Goal: Task Accomplishment & Management: Complete application form

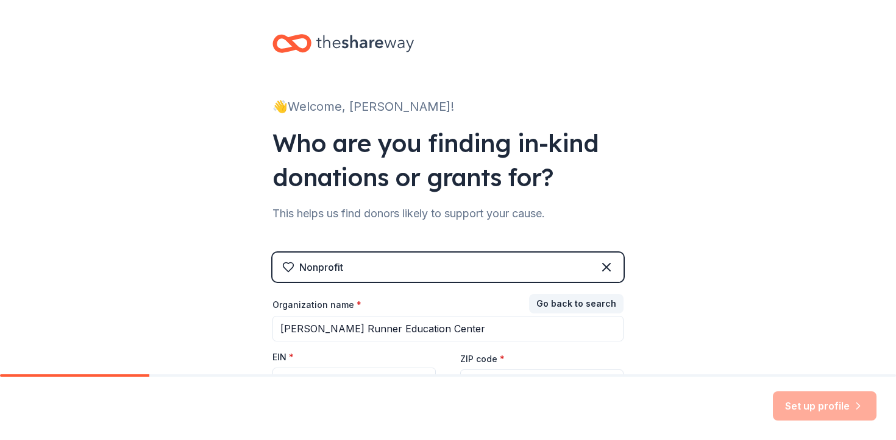
scroll to position [27, 0]
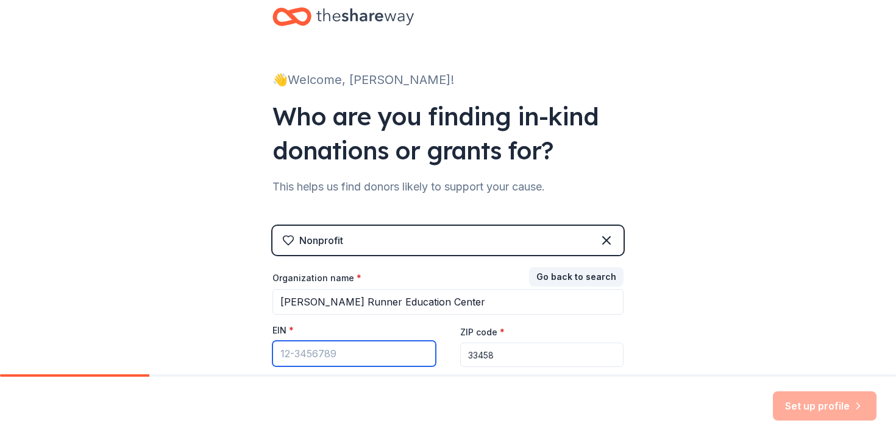
click at [352, 346] on input "EIN *" at bounding box center [353, 354] width 163 height 26
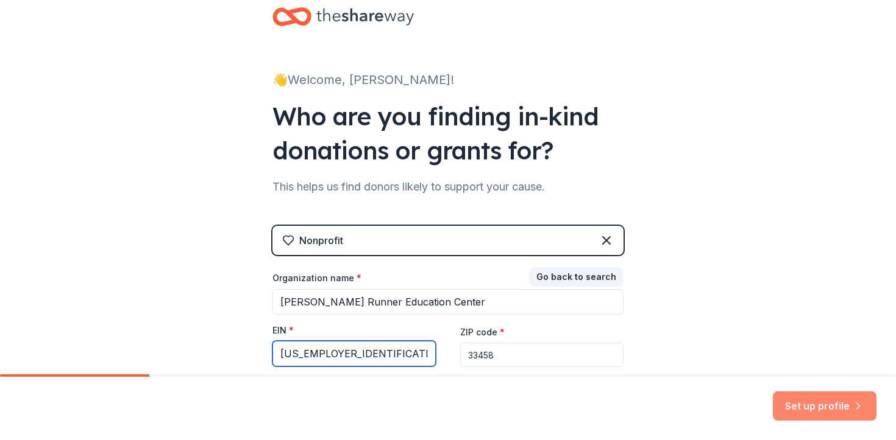
type input "[US_EMPLOYER_IDENTIFICATION_NUMBER]"
click at [814, 410] on button "Set up profile" at bounding box center [825, 406] width 104 height 29
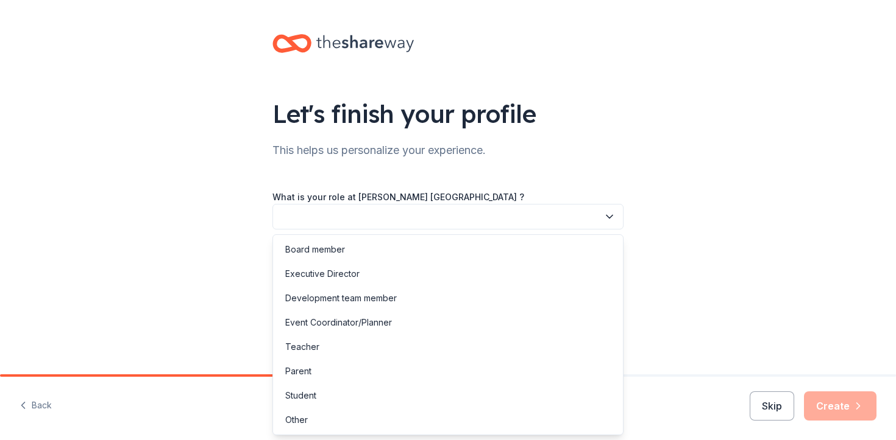
click at [614, 219] on icon "button" at bounding box center [609, 217] width 12 height 12
click at [559, 319] on div "Event Coordinator/Planner" at bounding box center [447, 323] width 345 height 24
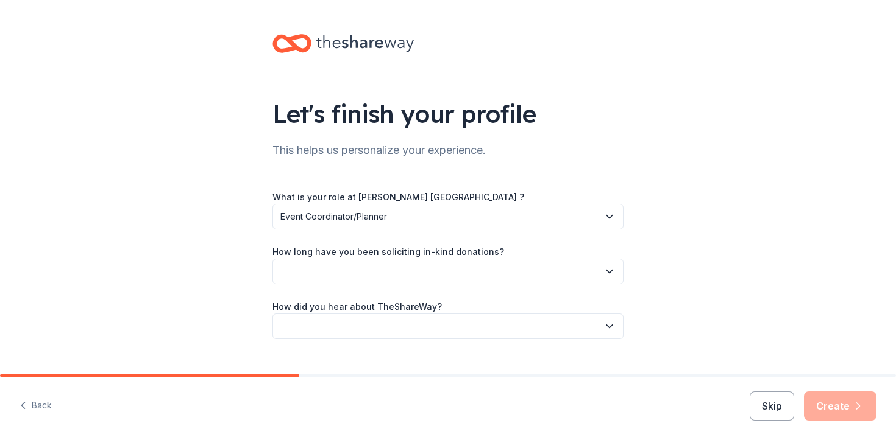
click at [556, 271] on button "button" at bounding box center [447, 272] width 351 height 26
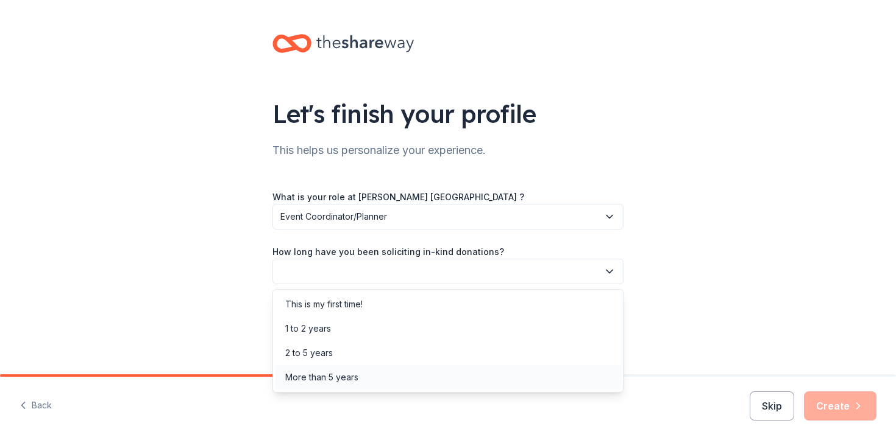
click at [508, 367] on div "More than 5 years" at bounding box center [447, 378] width 345 height 24
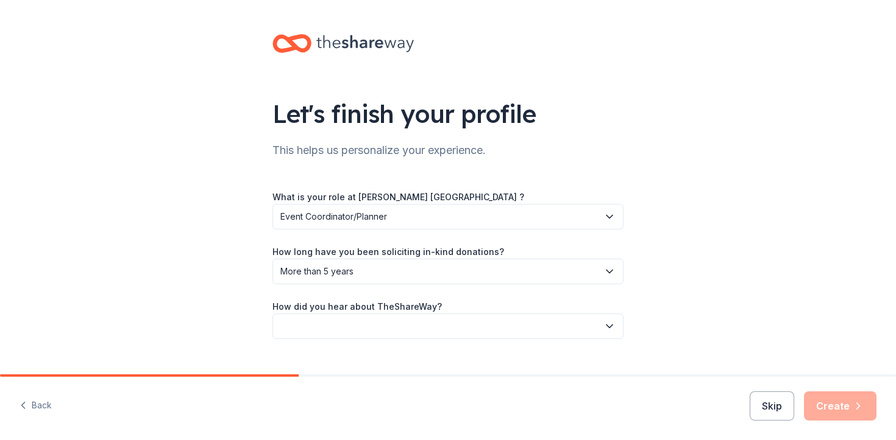
click at [516, 312] on div "How did you hear about TheShareWay?" at bounding box center [447, 319] width 351 height 40
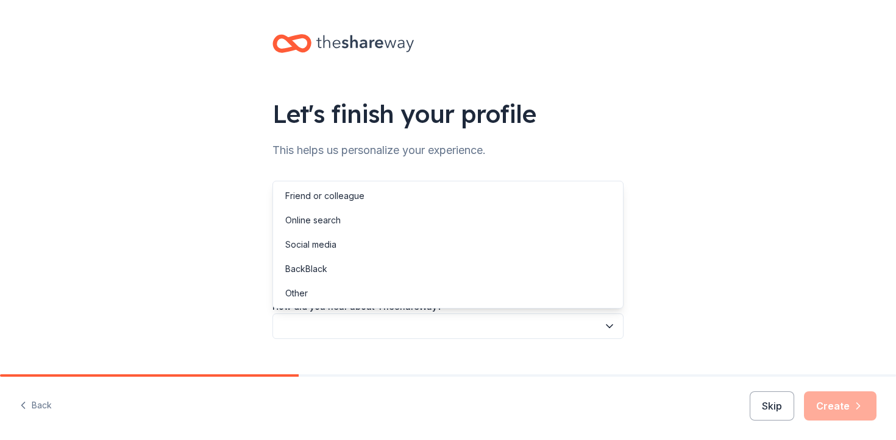
click at [521, 320] on button "button" at bounding box center [447, 327] width 351 height 26
click at [475, 206] on div "Friend or colleague" at bounding box center [447, 196] width 345 height 24
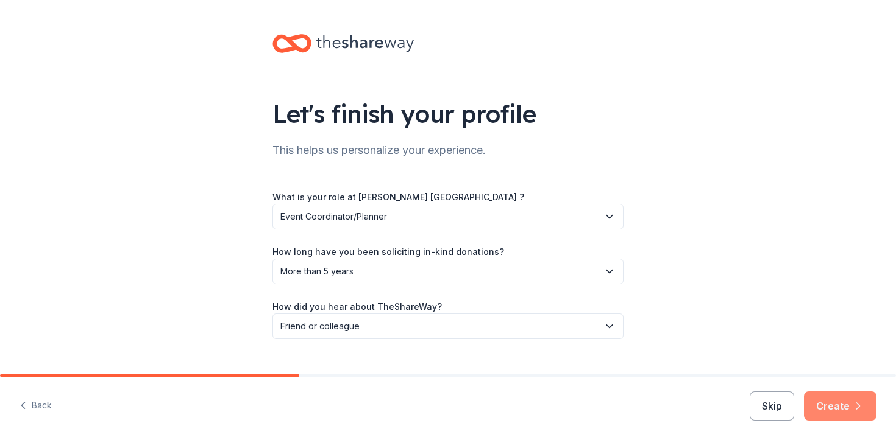
click at [826, 409] on button "Create" at bounding box center [840, 406] width 73 height 29
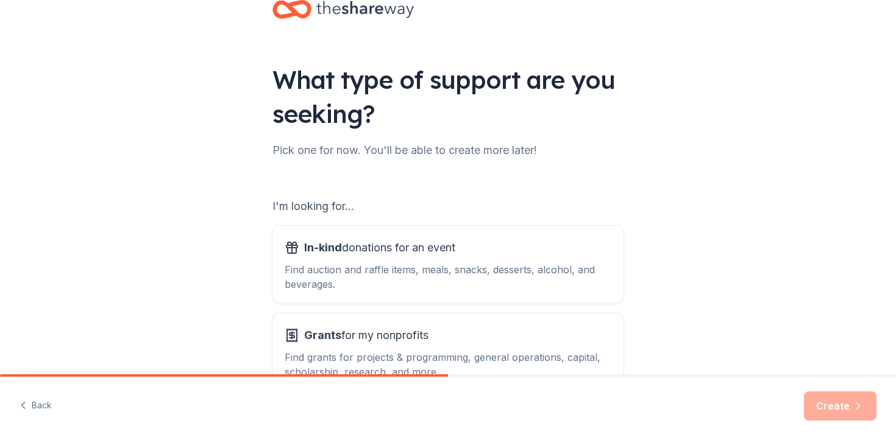
click at [648, 268] on div "What type of support are you seeking? Pick one for now. You'll be able to creat…" at bounding box center [448, 212] width 896 height 492
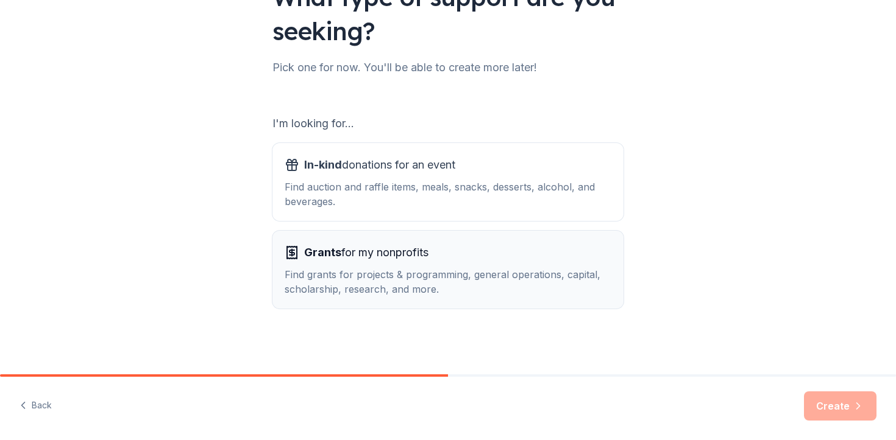
click at [573, 236] on button "Grants for my nonprofits Find grants for projects & programming, general operat…" at bounding box center [447, 270] width 351 height 78
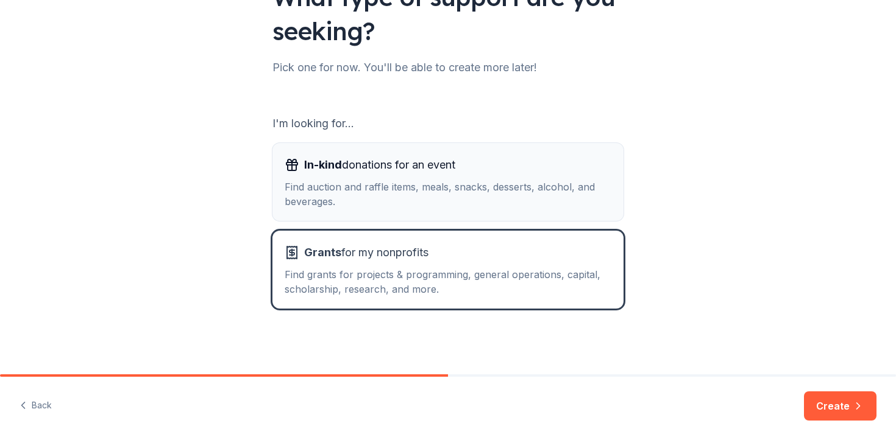
click at [571, 184] on div "Find auction and raffle items, meals, snacks, desserts, alcohol, and beverages." at bounding box center [448, 194] width 327 height 29
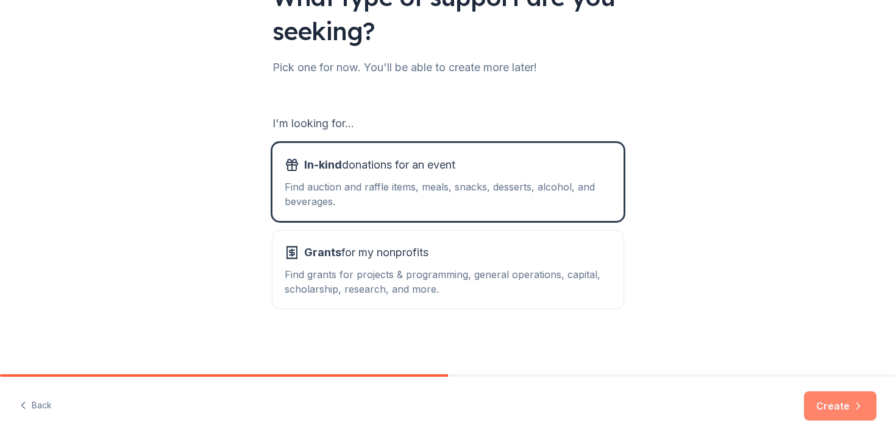
click at [818, 404] on button "Create" at bounding box center [840, 406] width 73 height 29
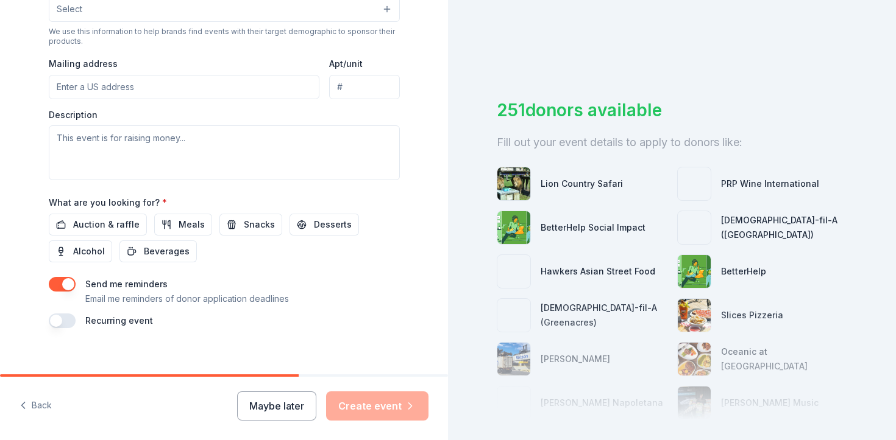
scroll to position [436, 0]
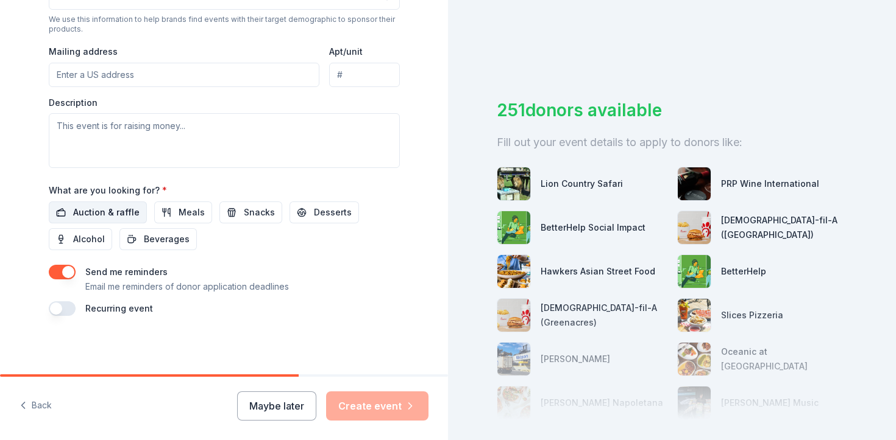
click at [105, 213] on span "Auction & raffle" at bounding box center [106, 212] width 66 height 15
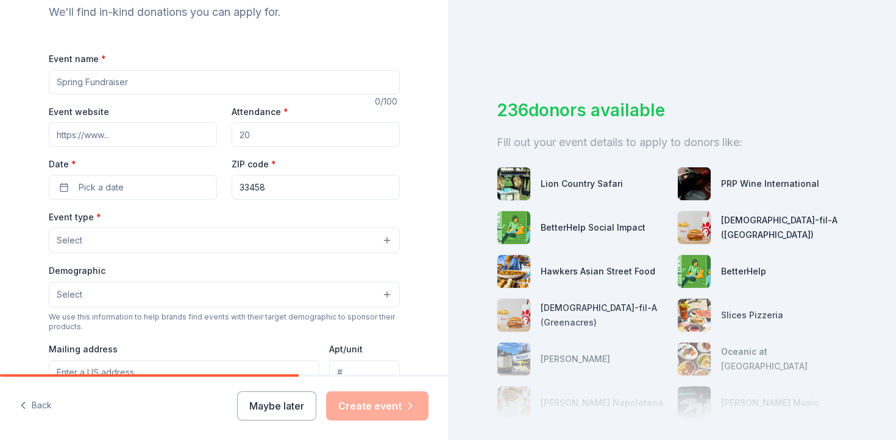
scroll to position [129, 0]
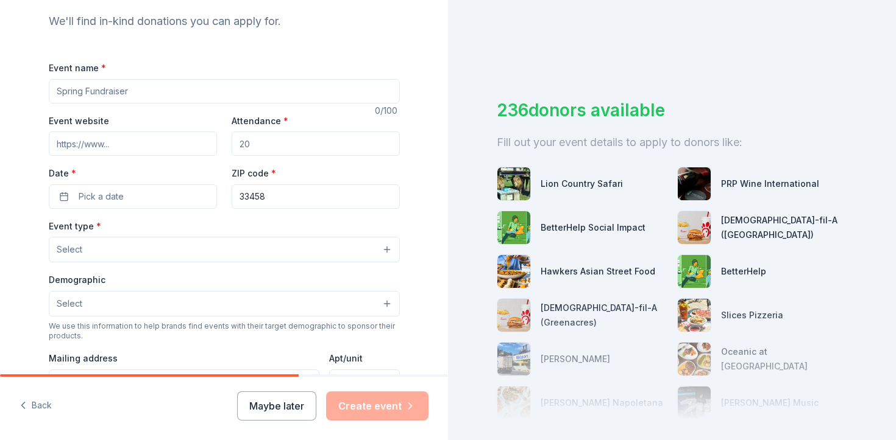
click at [222, 93] on input "Event name *" at bounding box center [224, 91] width 351 height 24
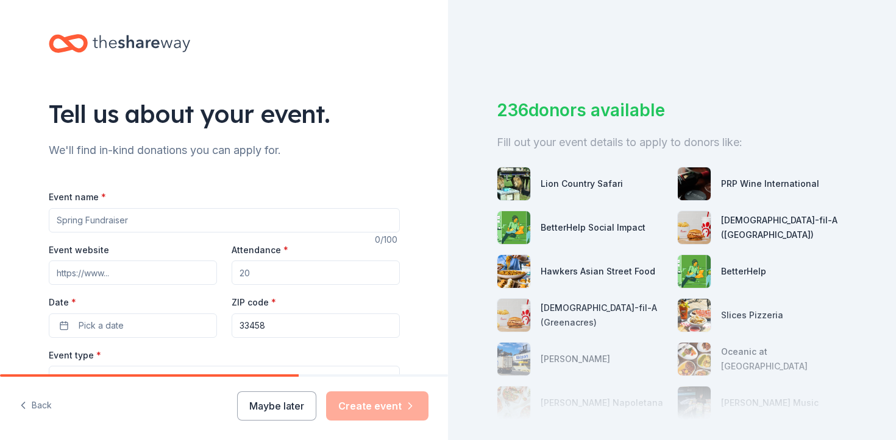
click at [264, 270] on input "Attendance *" at bounding box center [316, 273] width 168 height 24
type input "250"
click at [178, 329] on button "Pick a date" at bounding box center [133, 326] width 168 height 24
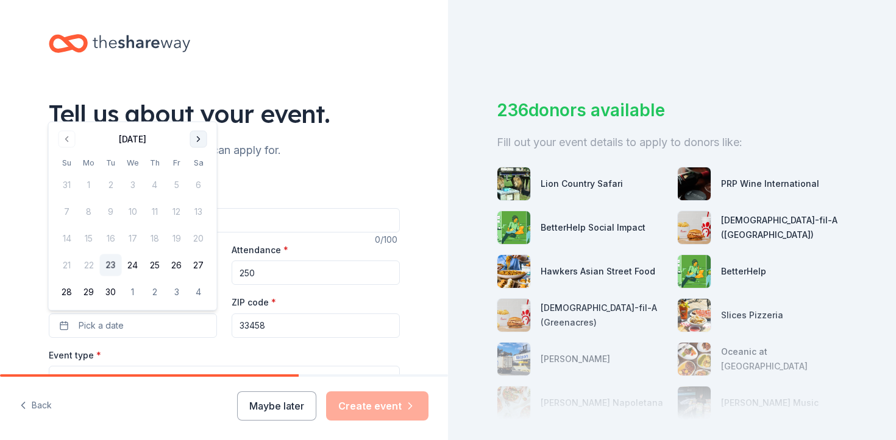
click at [200, 133] on button "Go to next month" at bounding box center [198, 139] width 17 height 17
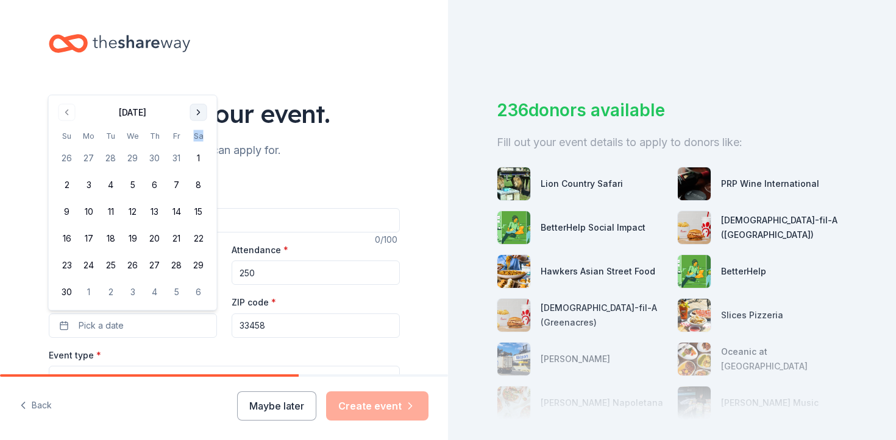
click at [200, 133] on th "Sa" at bounding box center [199, 136] width 22 height 13
click at [202, 117] on button "Go to next month" at bounding box center [198, 112] width 17 height 17
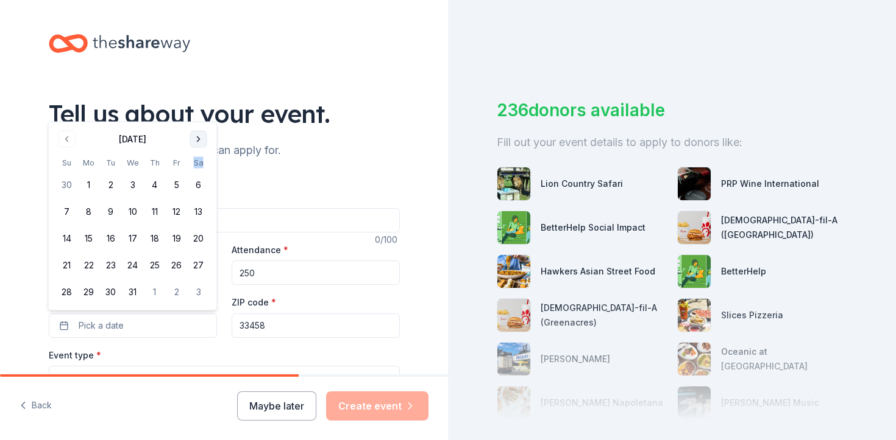
click at [202, 117] on div "Tell us about your event." at bounding box center [224, 114] width 351 height 34
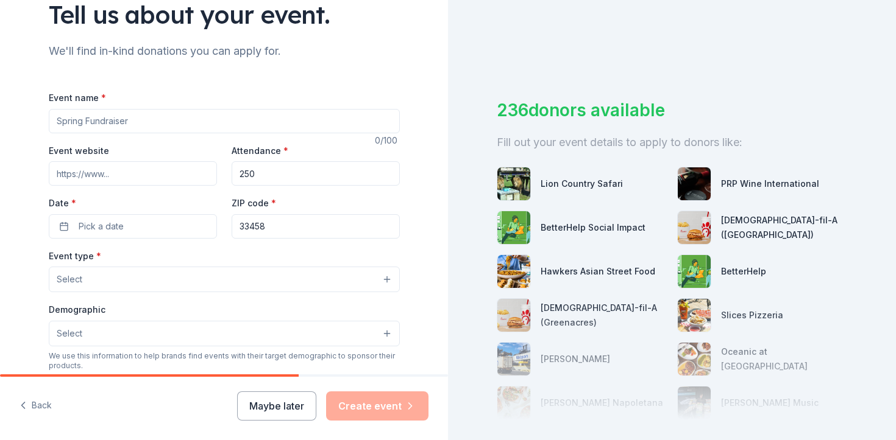
scroll to position [108, 0]
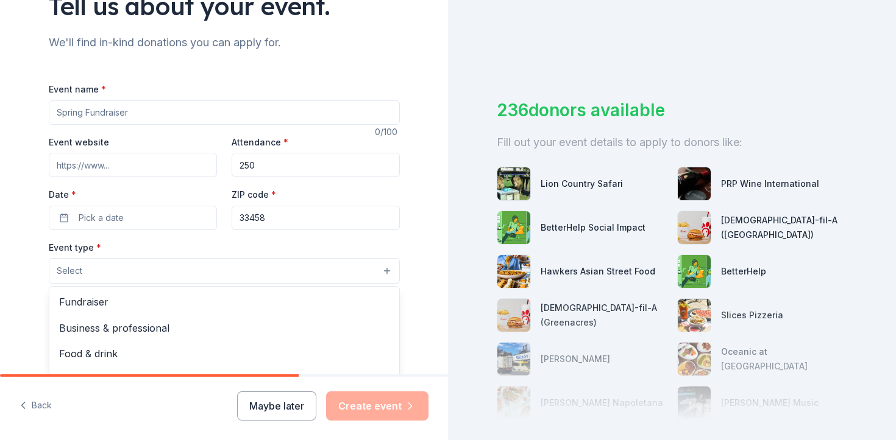
click at [269, 272] on button "Select" at bounding box center [224, 271] width 351 height 26
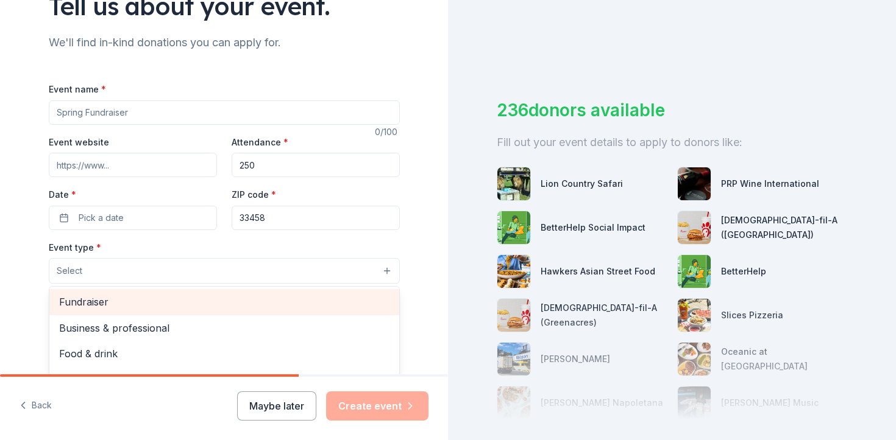
click at [266, 291] on div "Fundraiser" at bounding box center [224, 302] width 350 height 26
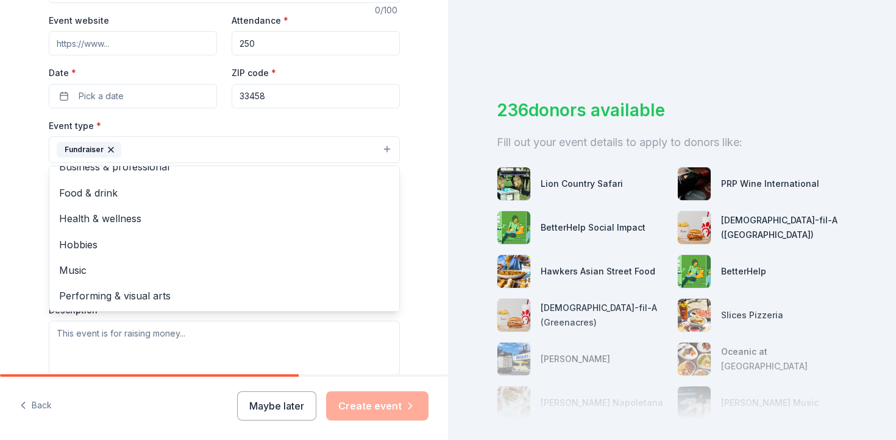
scroll to position [231, 0]
click at [410, 275] on div "Tell us about your event. We'll find in-kind donations you can apply for. Event…" at bounding box center [224, 175] width 390 height 812
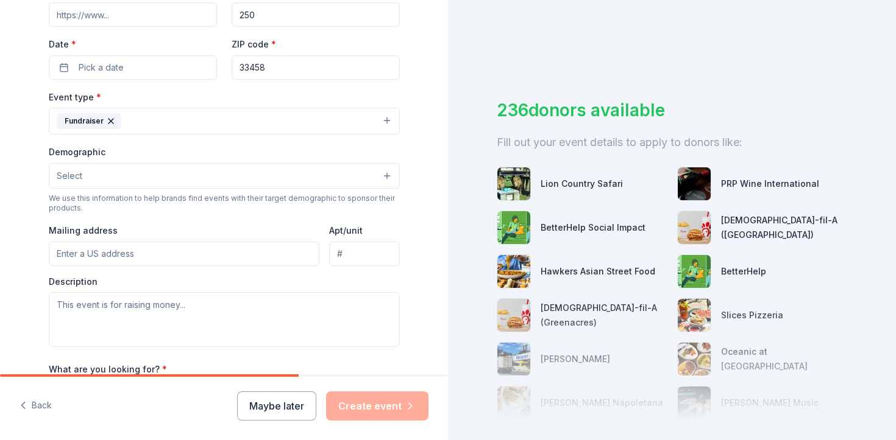
scroll to position [256, 0]
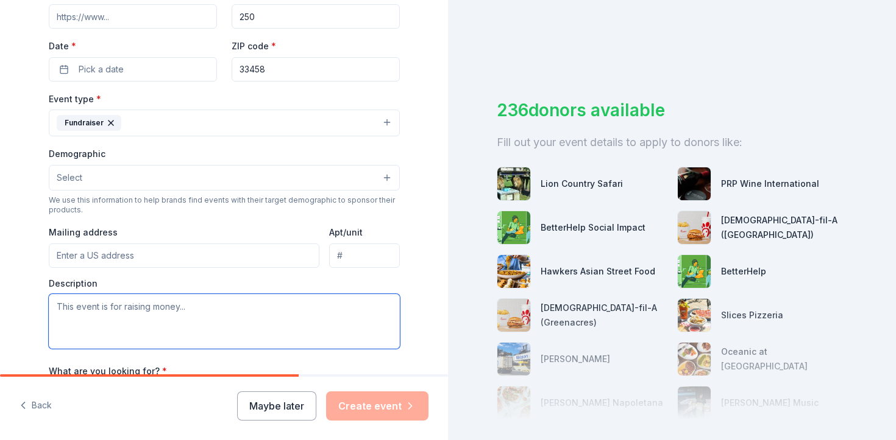
click at [320, 316] on textarea at bounding box center [224, 321] width 351 height 55
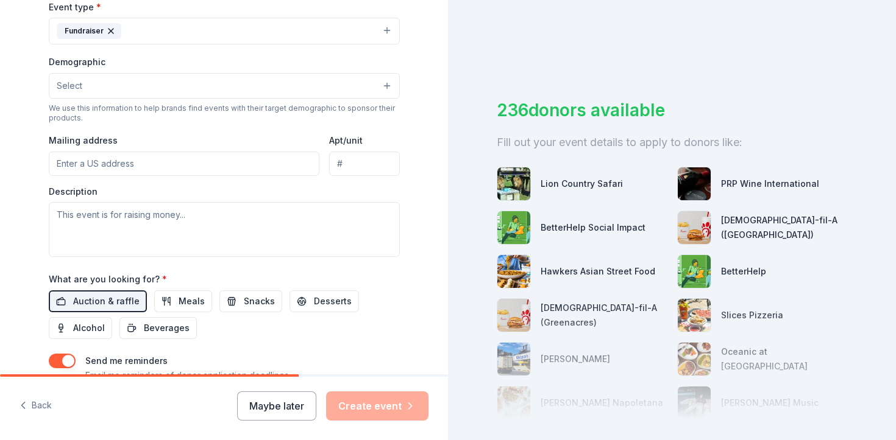
scroll to position [345, 0]
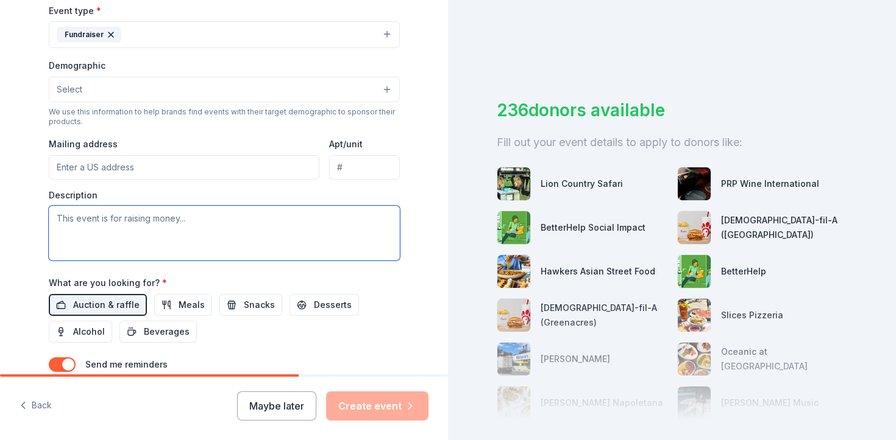
click at [257, 234] on textarea at bounding box center [224, 233] width 351 height 55
type textarea "this event is to raise money for operational expenses"
click at [235, 171] on input "Mailing address" at bounding box center [184, 167] width 271 height 24
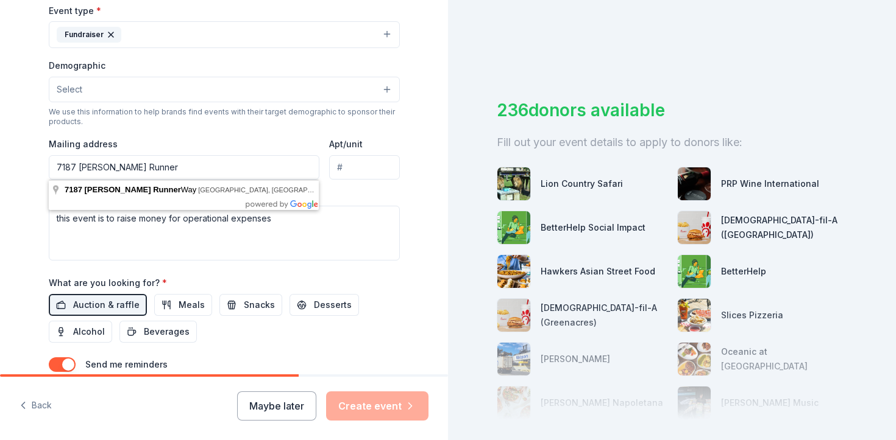
scroll to position [338, 0]
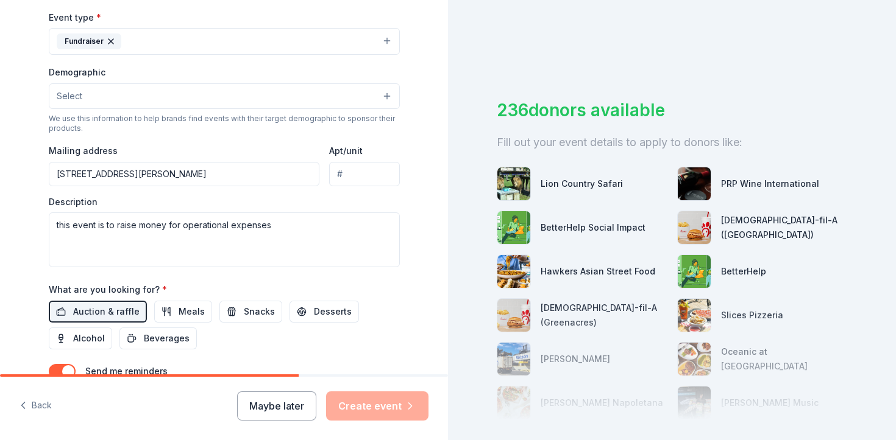
type input "[STREET_ADDRESS][PERSON_NAME]"
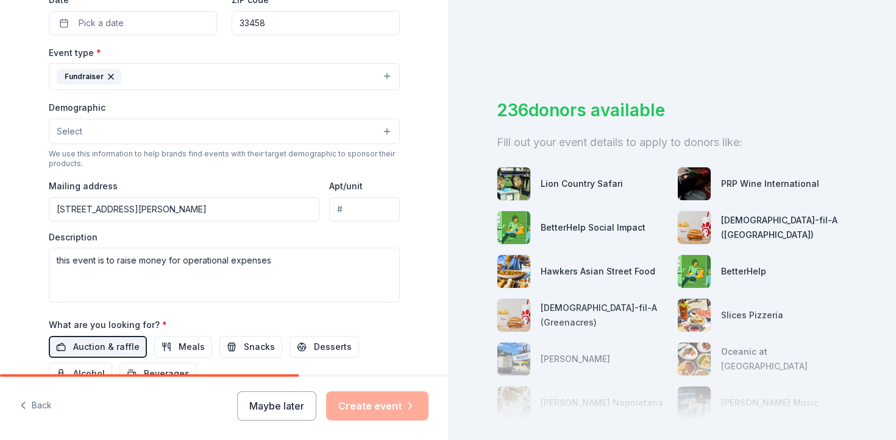
scroll to position [300, 0]
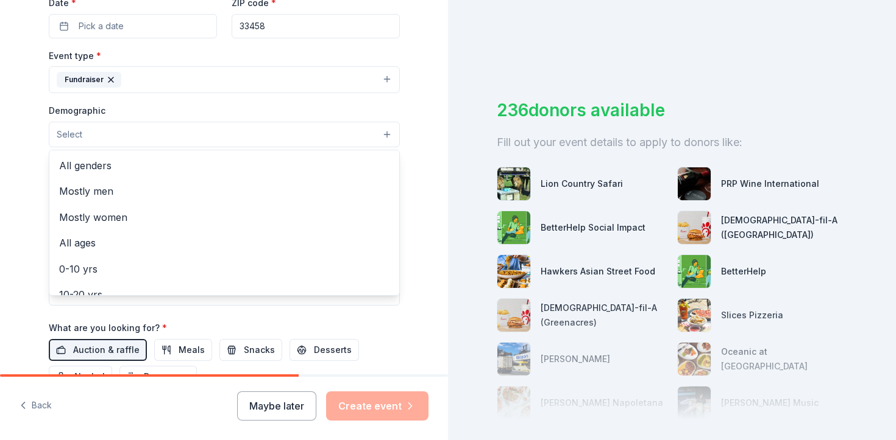
click at [235, 135] on button "Select" at bounding box center [224, 135] width 351 height 26
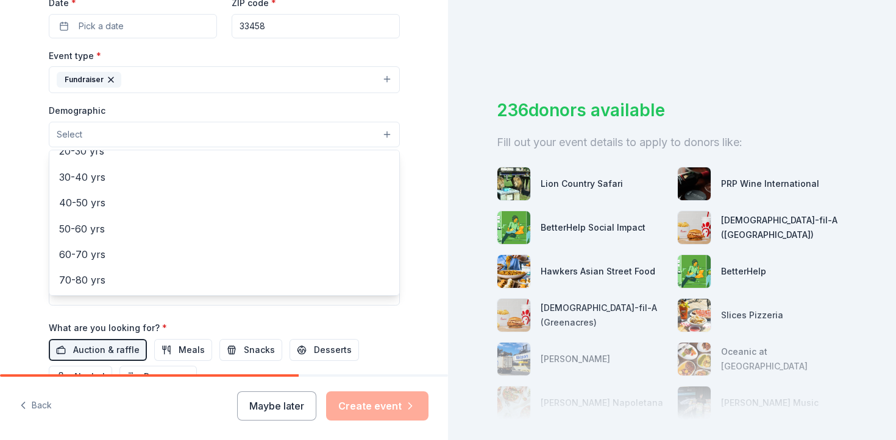
scroll to position [172, 0]
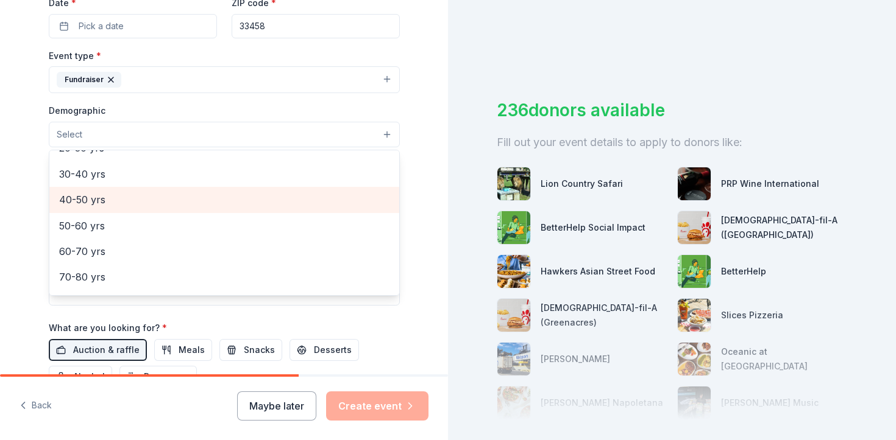
click at [239, 196] on span "40-50 yrs" at bounding box center [224, 200] width 330 height 16
click at [205, 208] on span "50-60 yrs" at bounding box center [224, 204] width 330 height 16
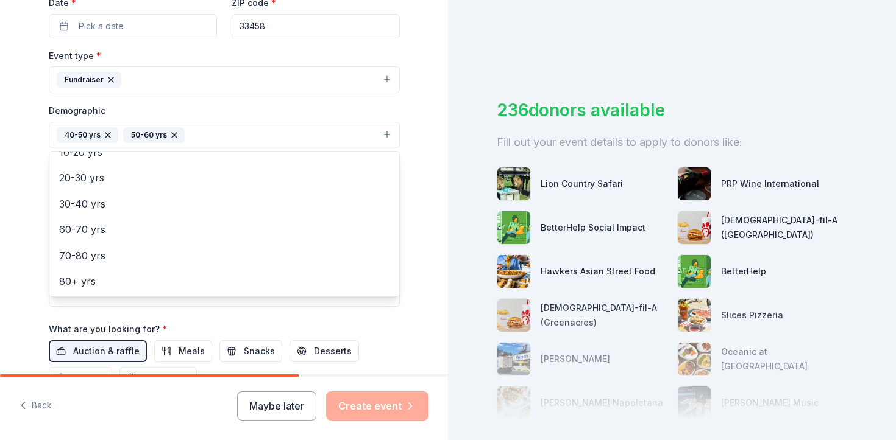
click at [423, 160] on div "Tell us about your event. We'll find in-kind donations you can apply for. Event…" at bounding box center [224, 106] width 448 height 813
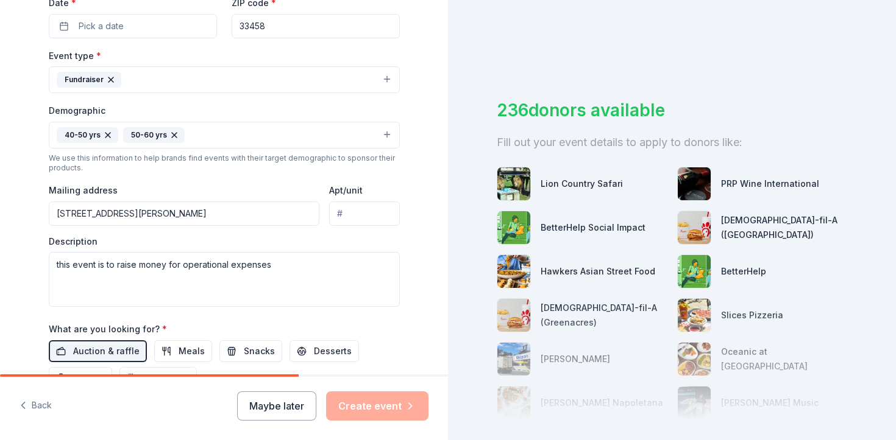
click at [355, 140] on button "40-50 yrs 50-60 yrs" at bounding box center [224, 135] width 351 height 27
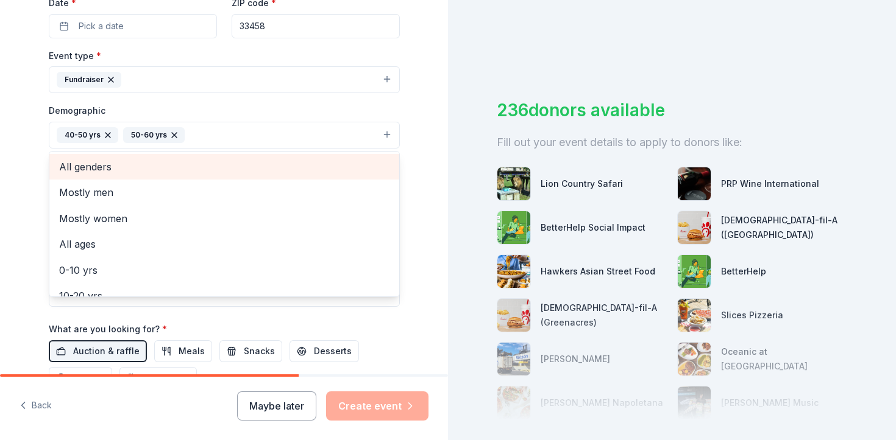
click at [112, 172] on span "All genders" at bounding box center [224, 167] width 330 height 16
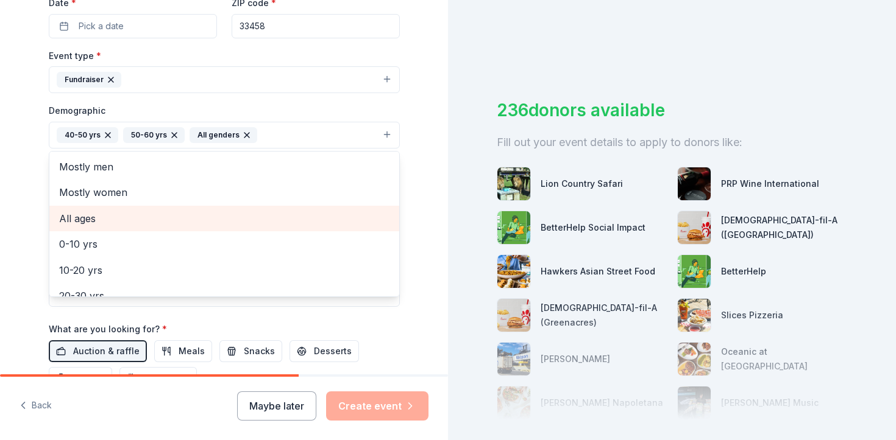
click at [121, 218] on span "All ages" at bounding box center [224, 219] width 330 height 16
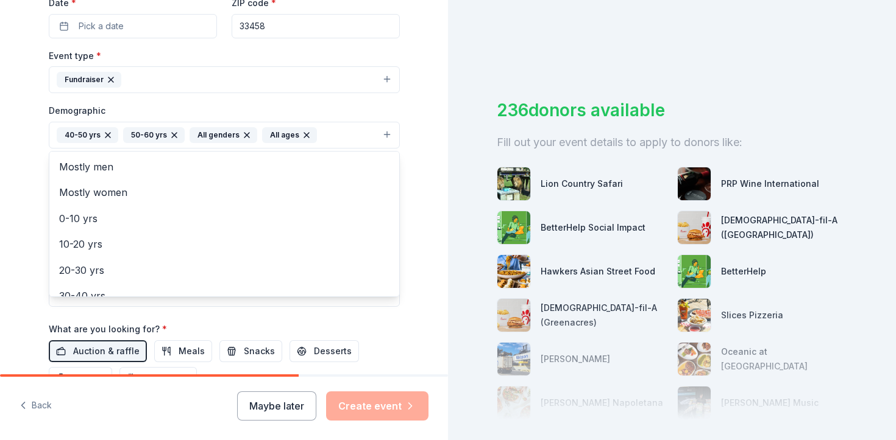
click at [172, 135] on icon "button" at bounding box center [174, 135] width 5 height 5
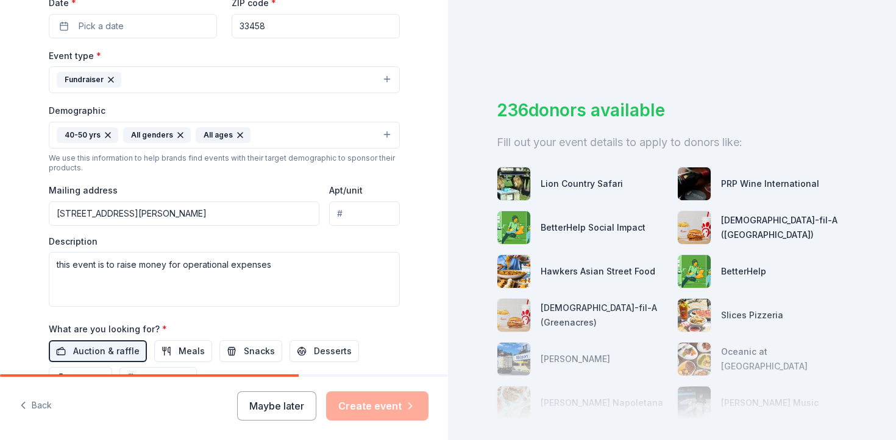
click at [107, 135] on icon "button" at bounding box center [107, 135] width 5 height 5
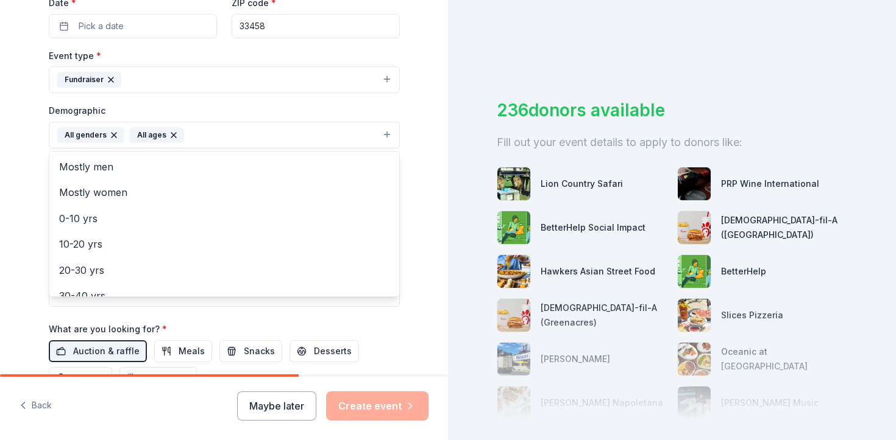
click at [153, 76] on div "Event type * Fundraiser Demographic All genders All ages Mostly men Mostly wome…" at bounding box center [224, 177] width 351 height 259
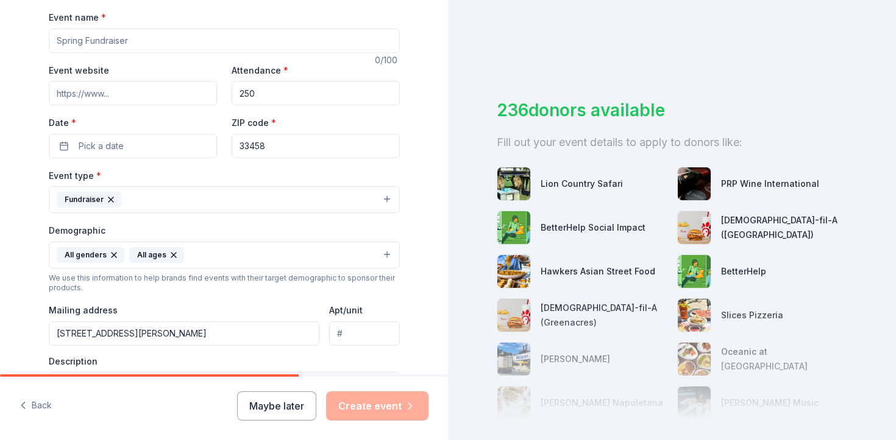
scroll to position [177, 0]
